Goal: Task Accomplishment & Management: Complete application form

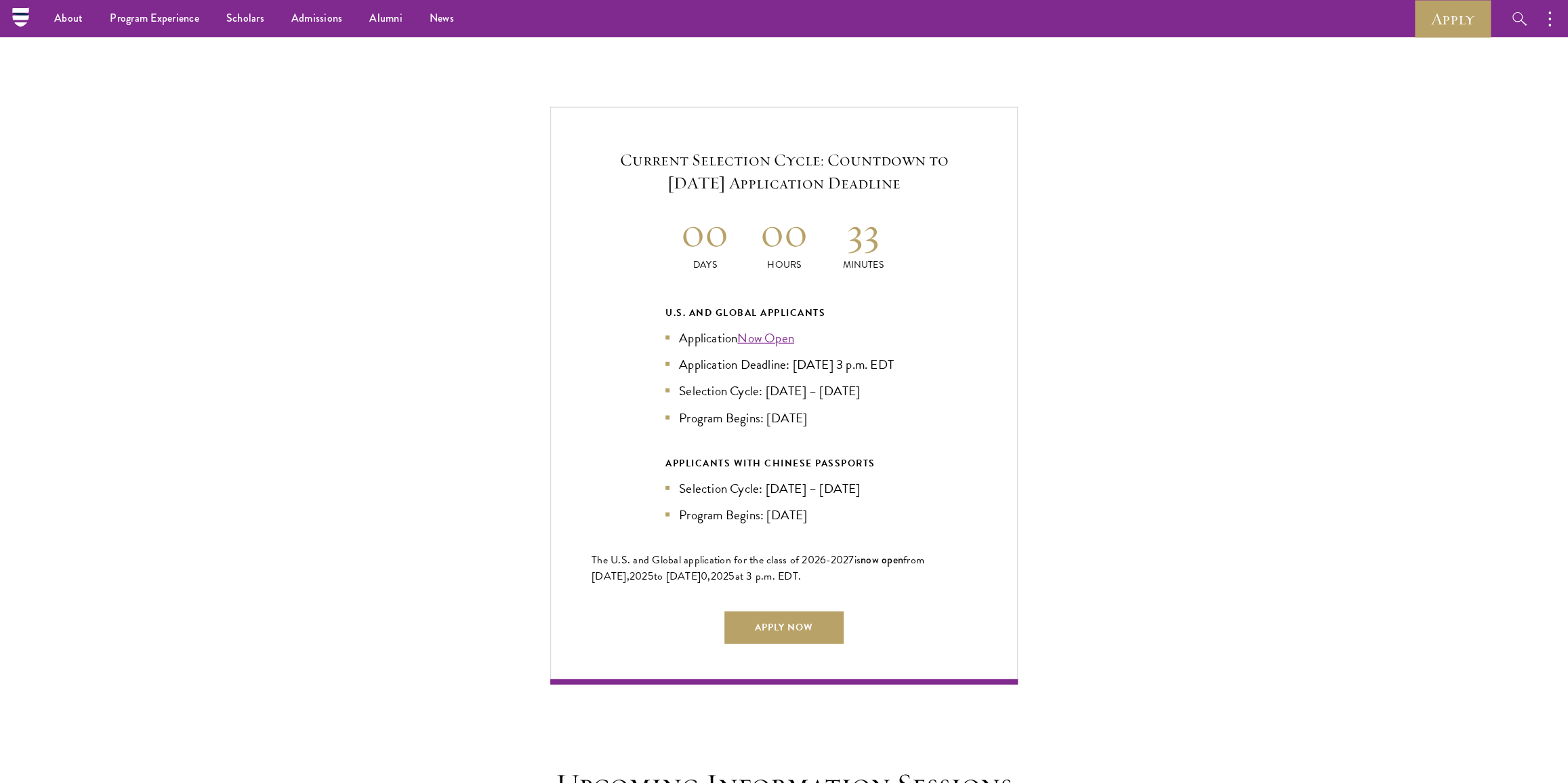
click at [1099, 278] on div "Current Selection Cycle: Countdown to September 10, 2025 Application Deadline 0…" at bounding box center [784, 395] width 1432 height 577
click at [786, 222] on h2 "00" at bounding box center [784, 231] width 79 height 50
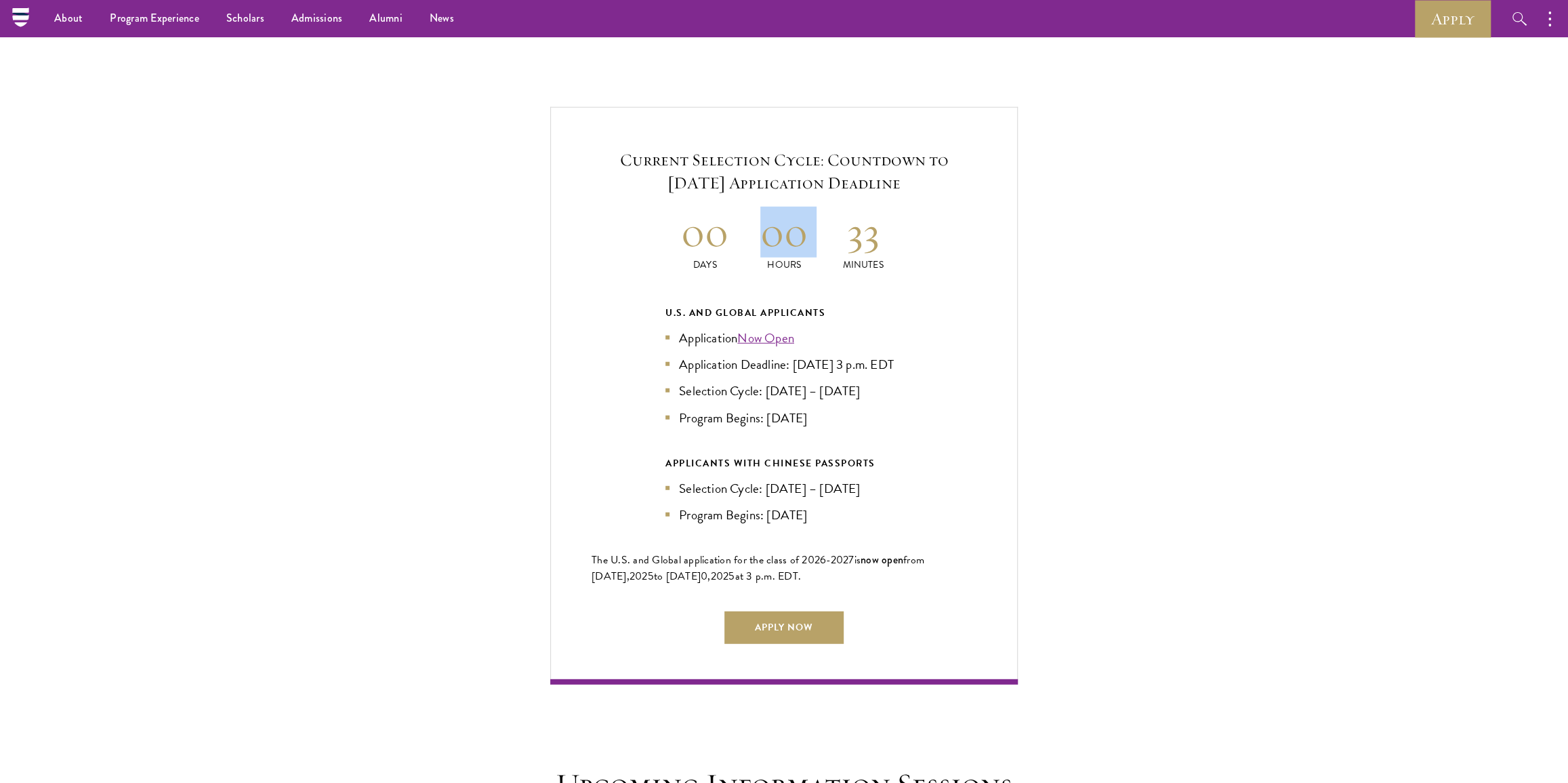
click at [786, 222] on h2 "00" at bounding box center [784, 231] width 79 height 50
click at [779, 612] on link "Apply Now" at bounding box center [784, 628] width 119 height 33
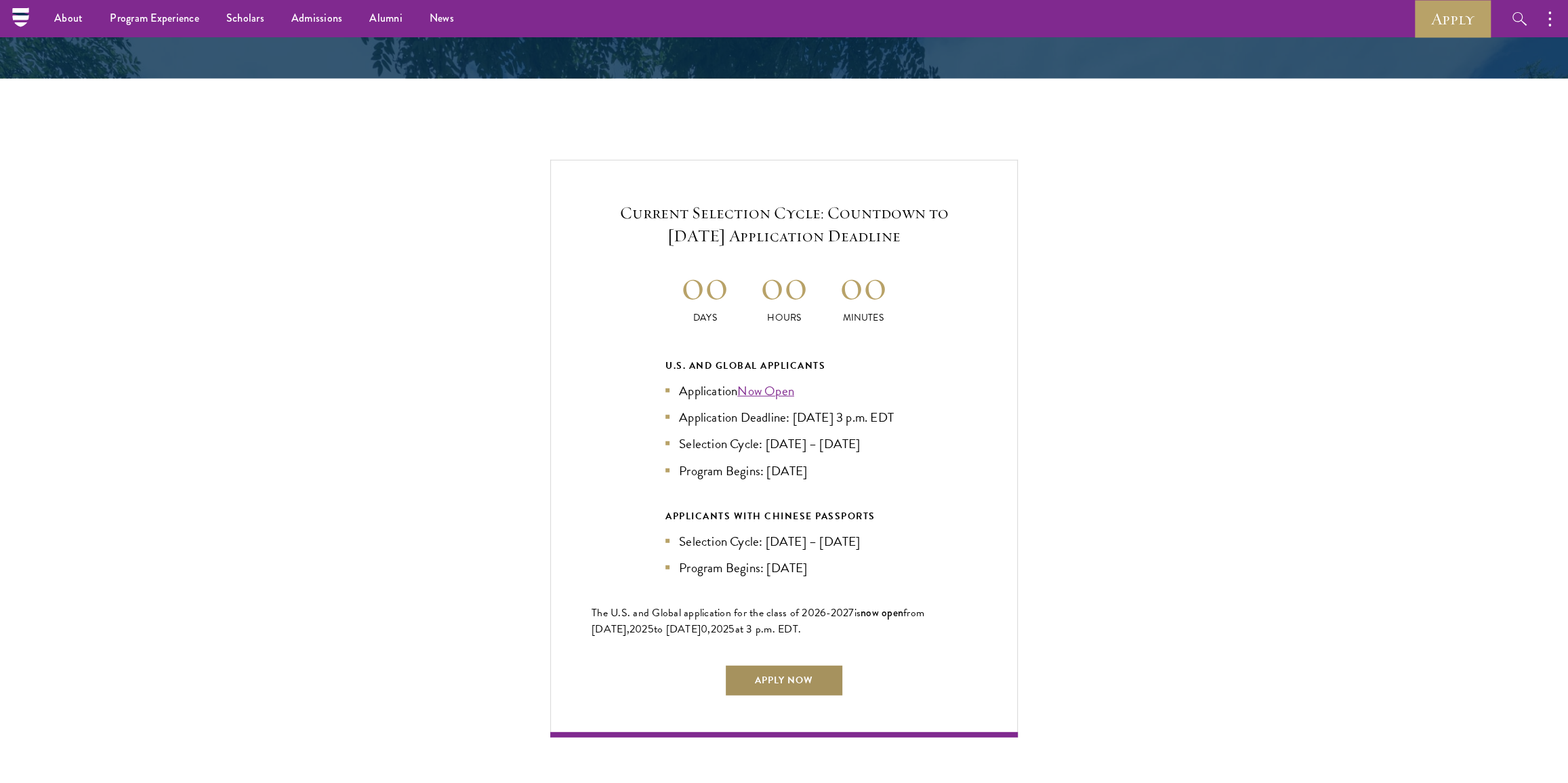
scroll to position [2772, 0]
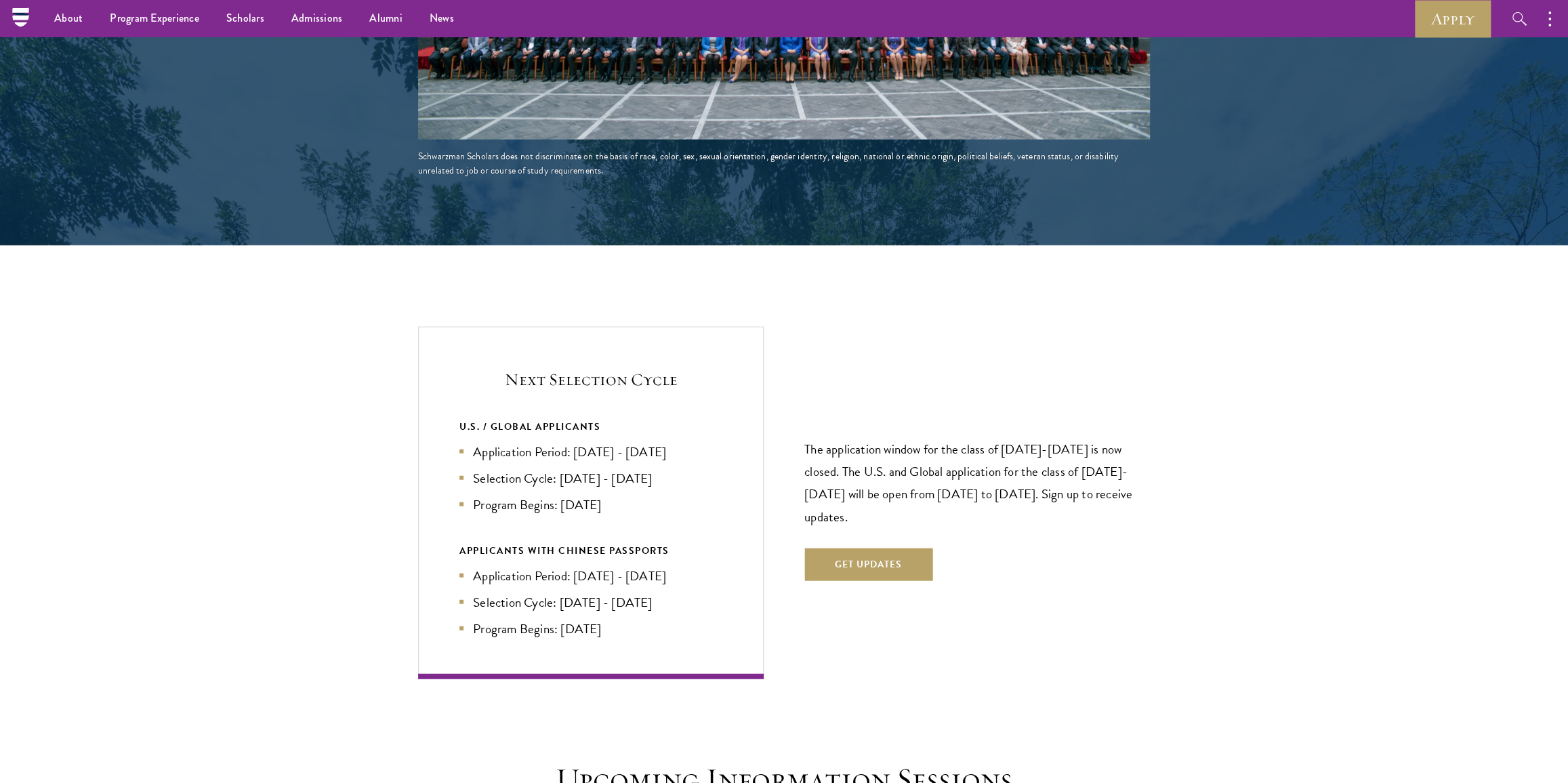
scroll to position [2587, 0]
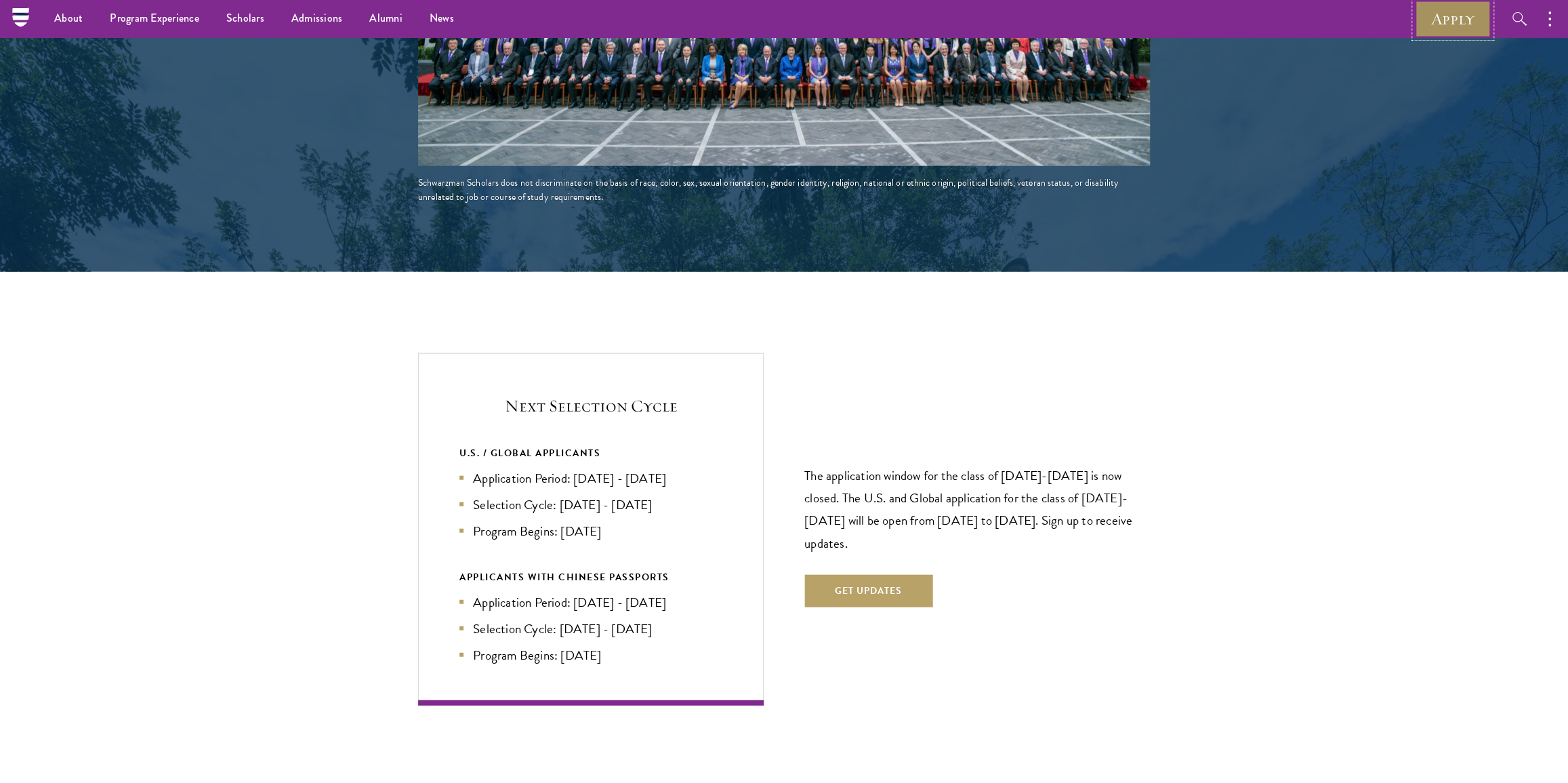
click at [1440, 19] on link "Apply" at bounding box center [1452, 19] width 76 height 37
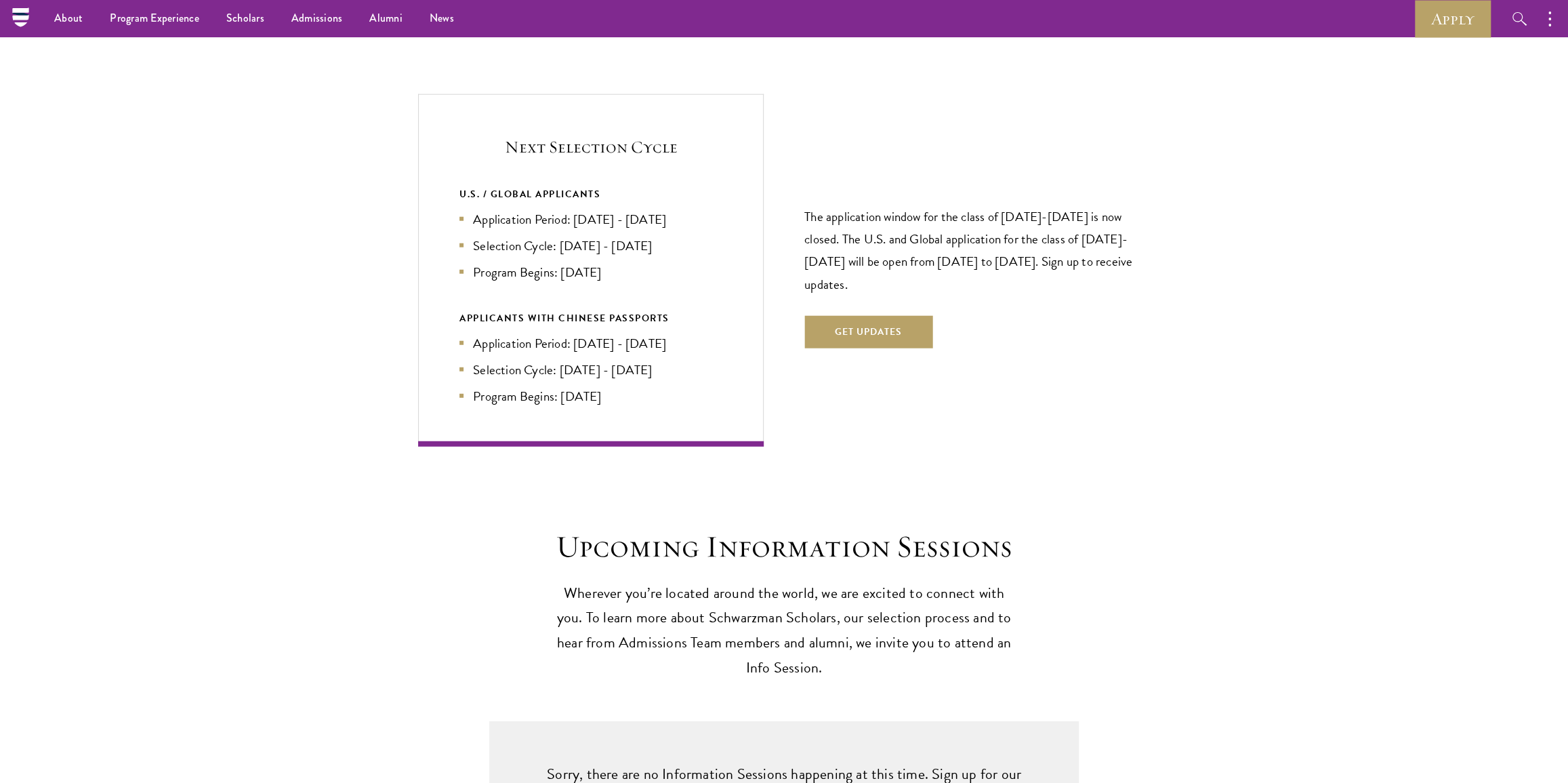
scroll to position [2833, 0]
